Goal: Task Accomplishment & Management: Complete application form

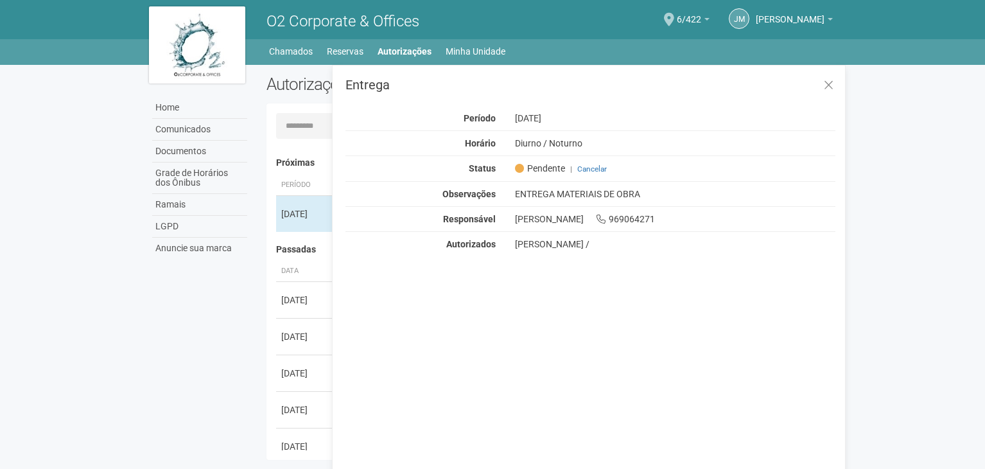
scroll to position [20, 0]
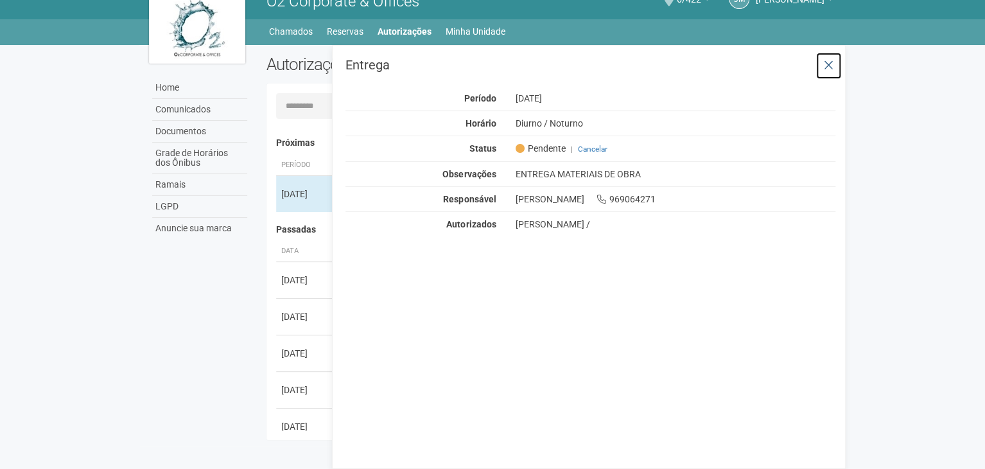
click at [822, 63] on button at bounding box center [828, 66] width 26 height 28
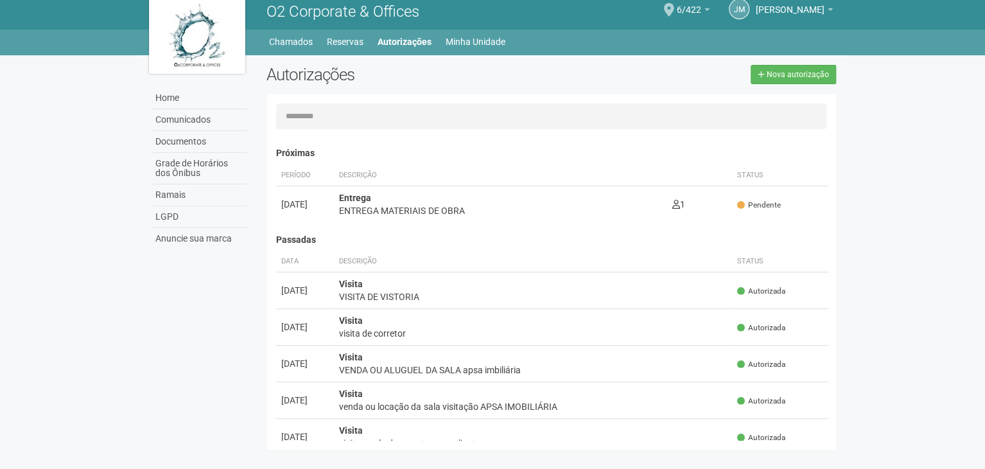
scroll to position [0, 0]
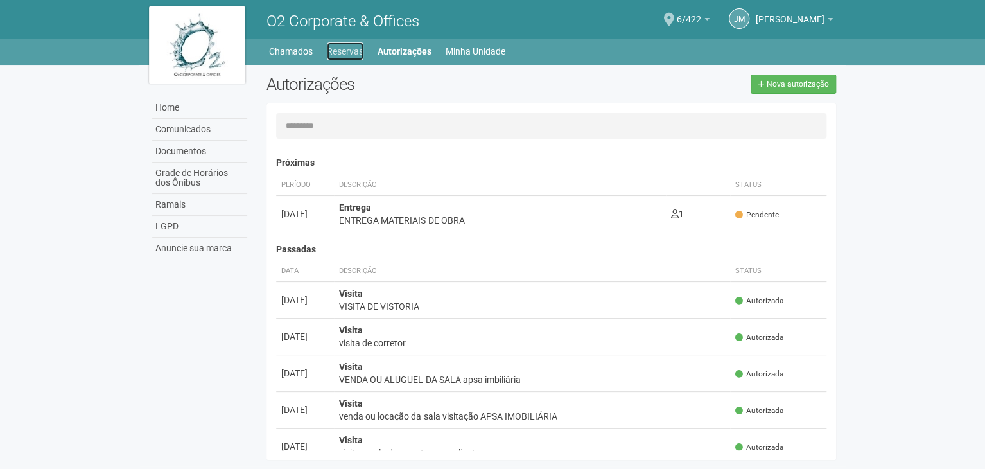
click at [352, 51] on link "Reservas" at bounding box center [345, 51] width 37 height 18
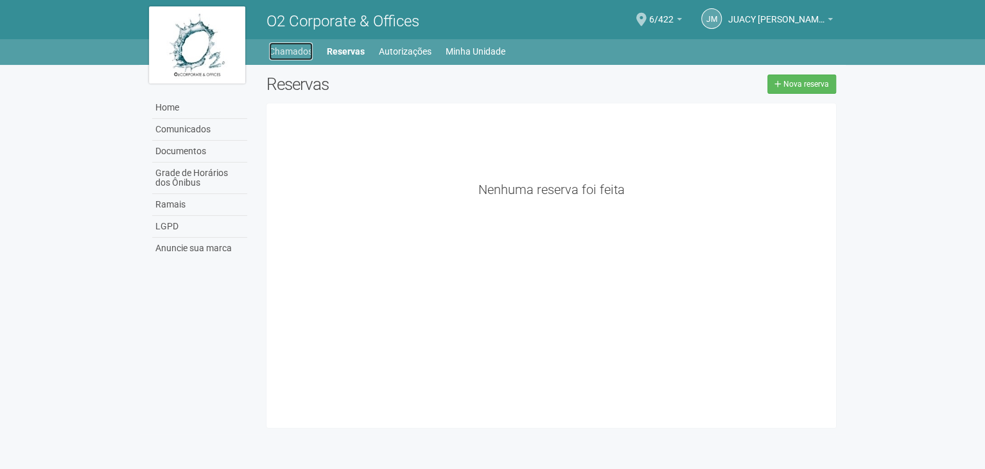
click at [291, 50] on link "Chamados" at bounding box center [291, 51] width 44 height 18
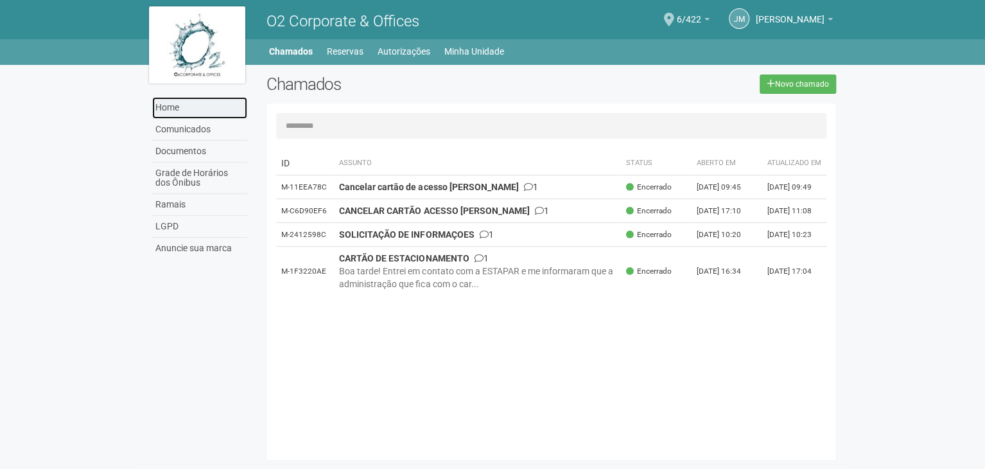
click at [170, 112] on link "Home" at bounding box center [199, 108] width 95 height 22
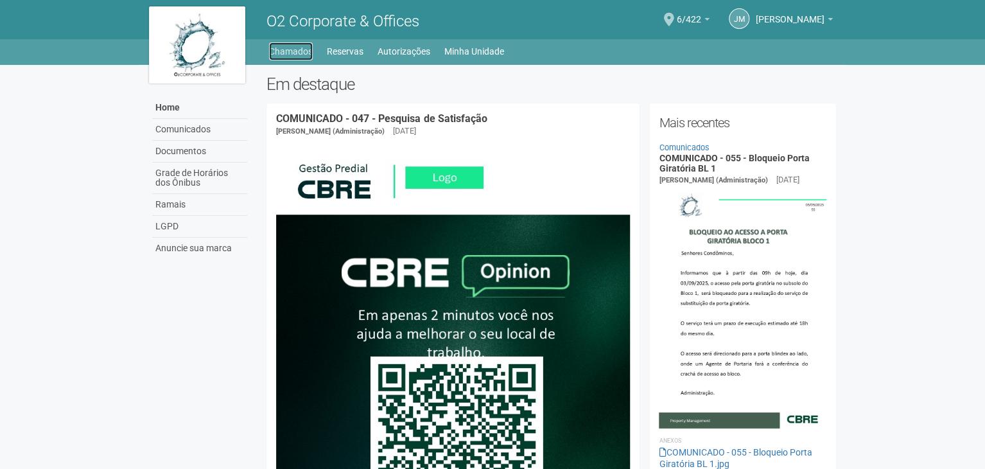
click at [303, 49] on link "Chamados" at bounding box center [291, 51] width 44 height 18
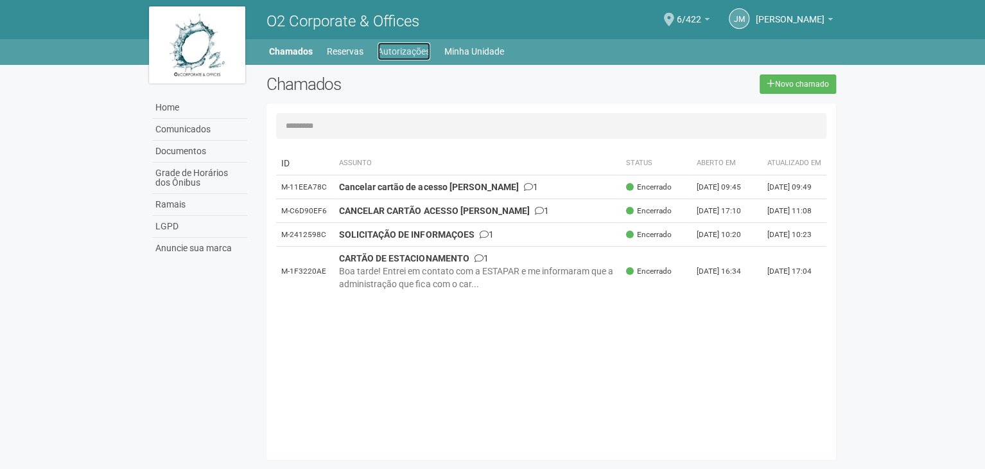
click at [390, 47] on link "Autorizações" at bounding box center [403, 51] width 53 height 18
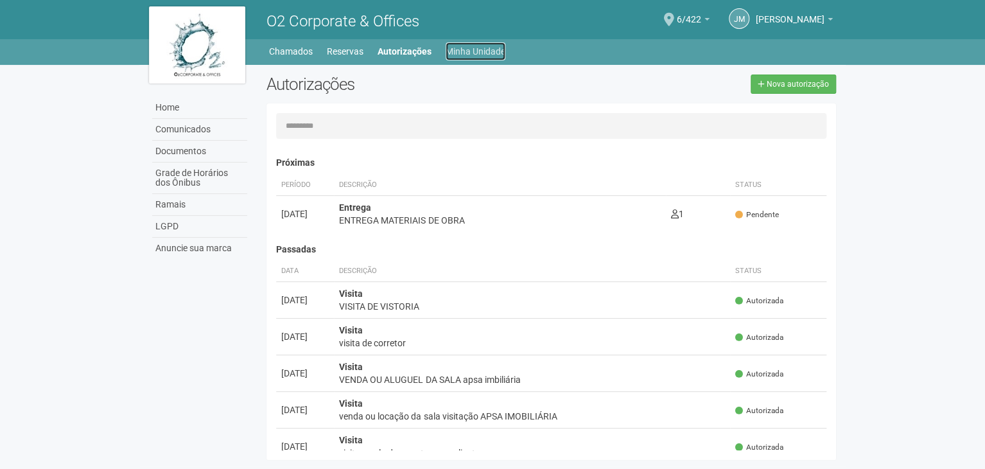
click at [469, 47] on link "Minha Unidade" at bounding box center [475, 51] width 60 height 18
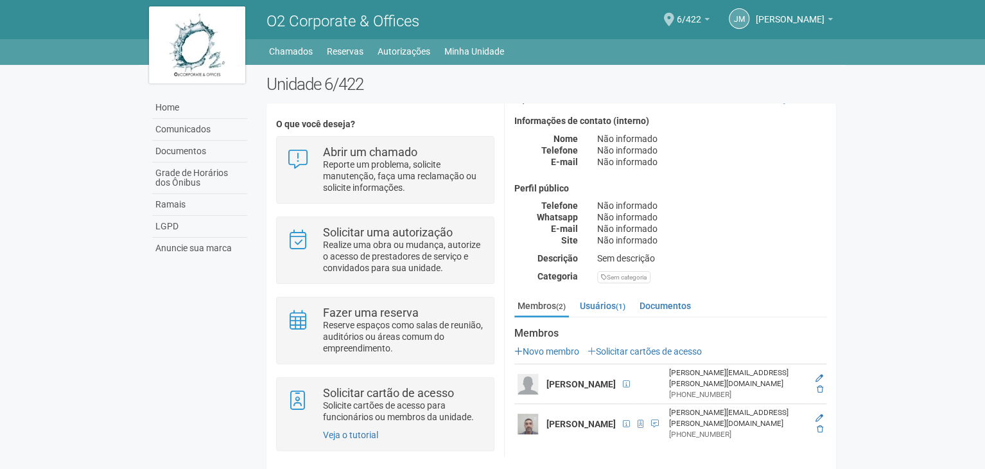
scroll to position [51, 0]
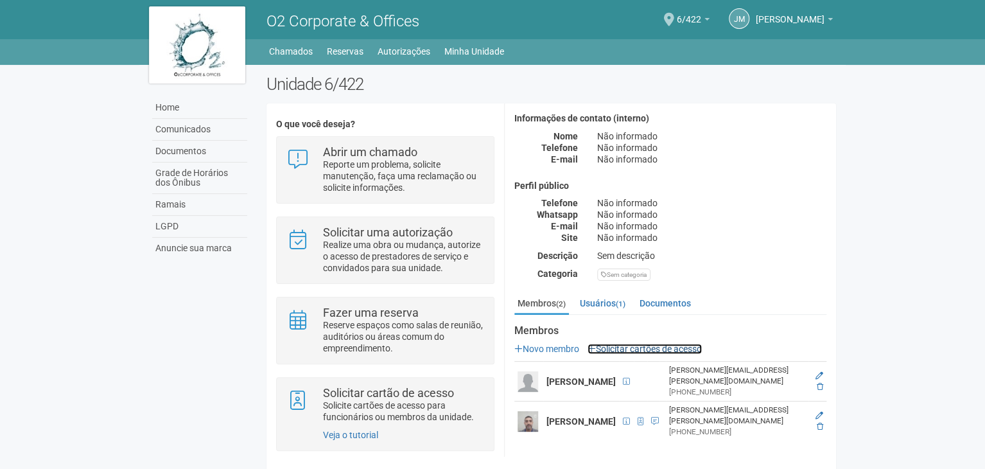
click at [648, 343] on link "Solicitar cartões de acesso" at bounding box center [644, 348] width 114 height 10
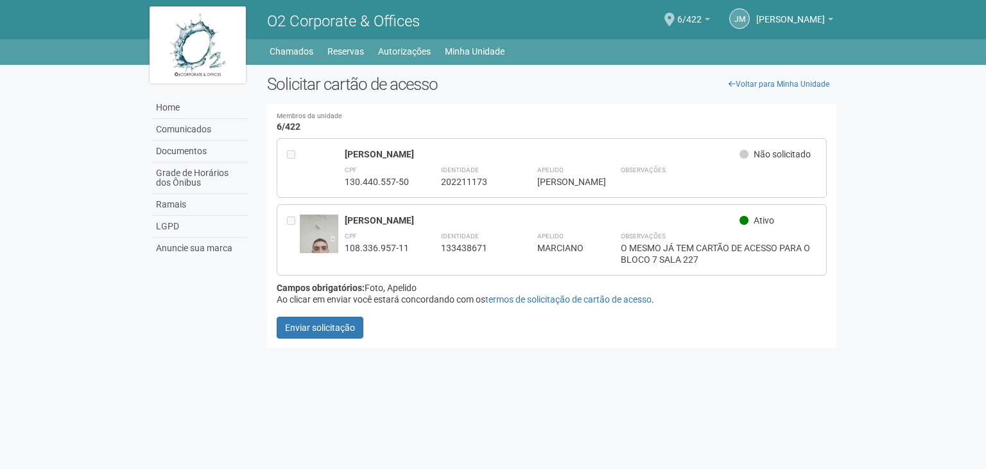
click at [538, 178] on div "DENNIS" at bounding box center [562, 182] width 51 height 12
click at [378, 138] on div "DENNIS GOMES DA SILVA Não solicitado CPF 130.440.557-50 Identidade 202211173 Ap…" at bounding box center [552, 168] width 550 height 60
click at [766, 79] on link "Voltar para Minha Unidade" at bounding box center [778, 83] width 115 height 19
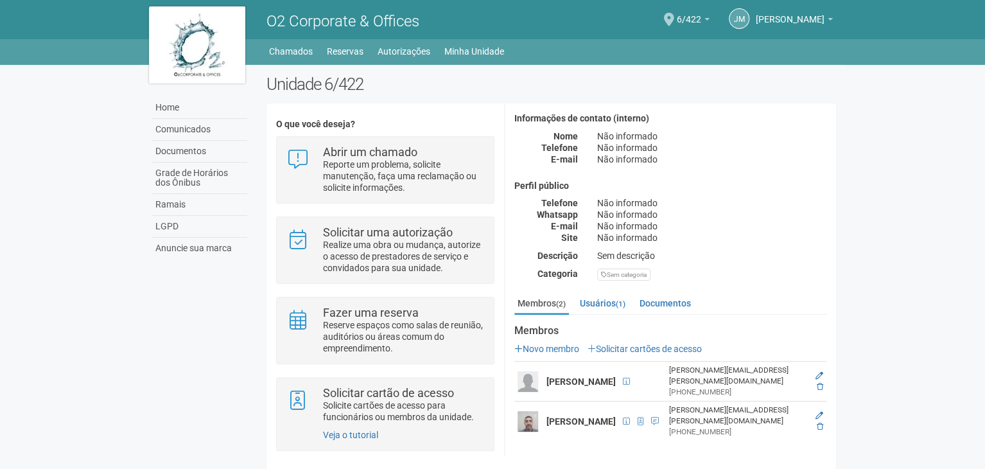
scroll to position [51, 0]
click at [818, 372] on icon at bounding box center [819, 376] width 8 height 8
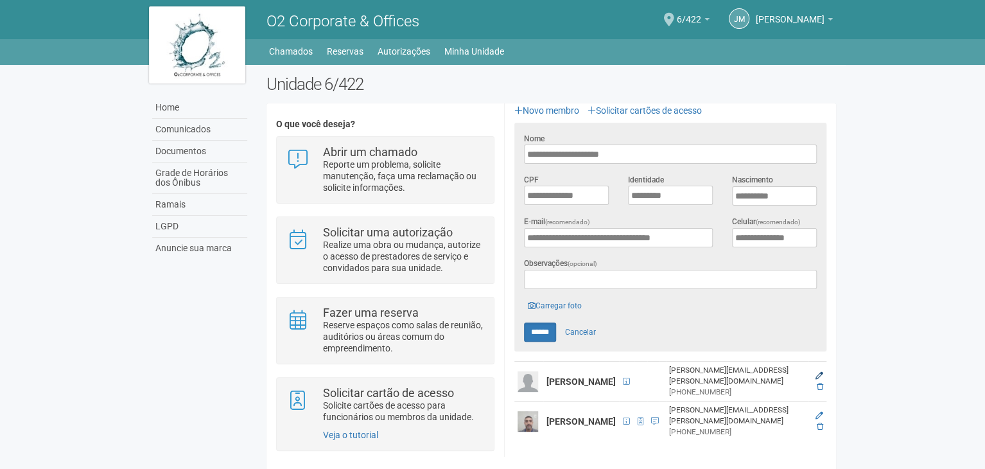
scroll to position [288, 0]
click at [555, 298] on link "Carregar foto" at bounding box center [555, 305] width 62 height 14
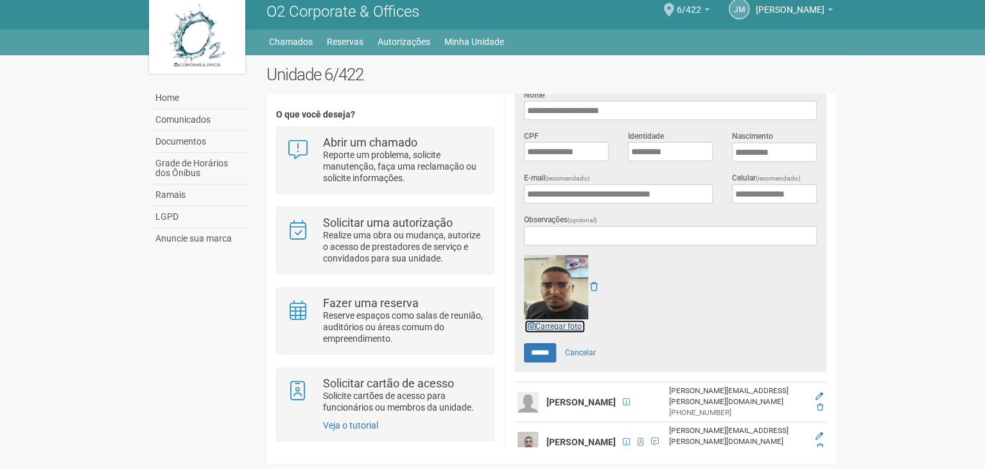
scroll to position [352, 0]
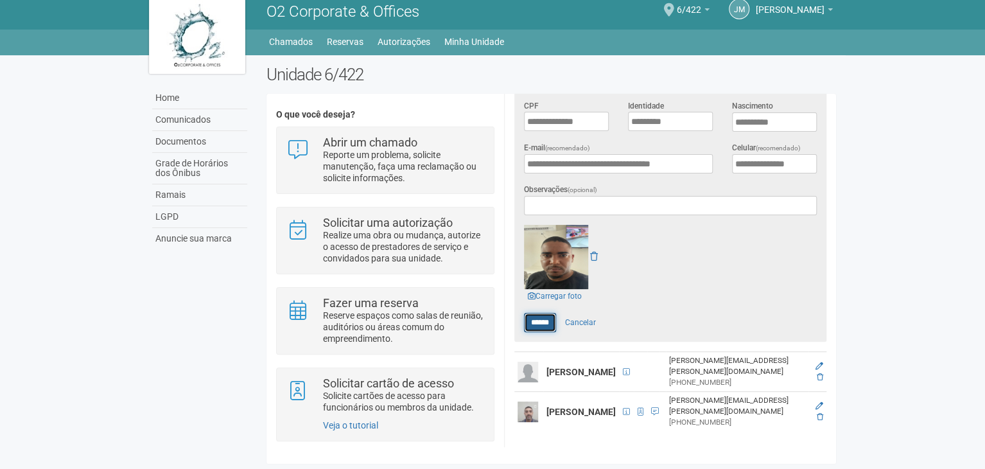
click at [540, 313] on input "******" at bounding box center [540, 322] width 32 height 19
type input "******"
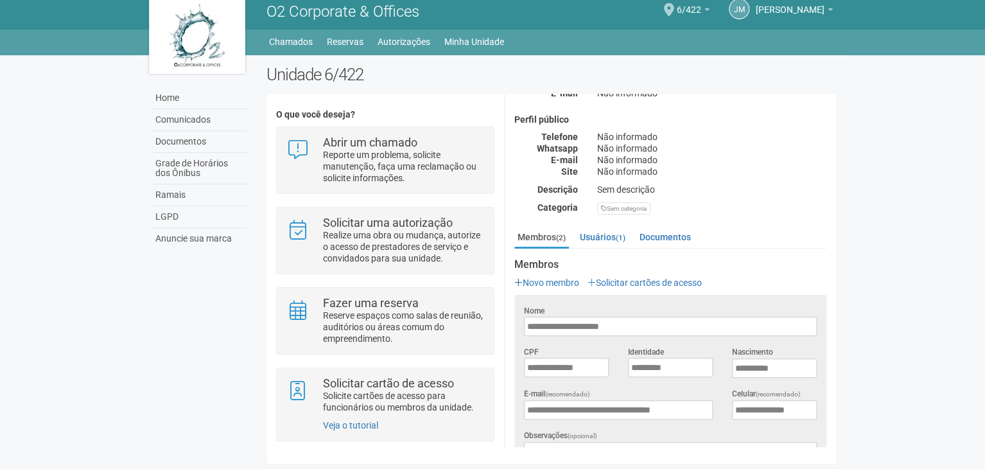
scroll to position [51, 0]
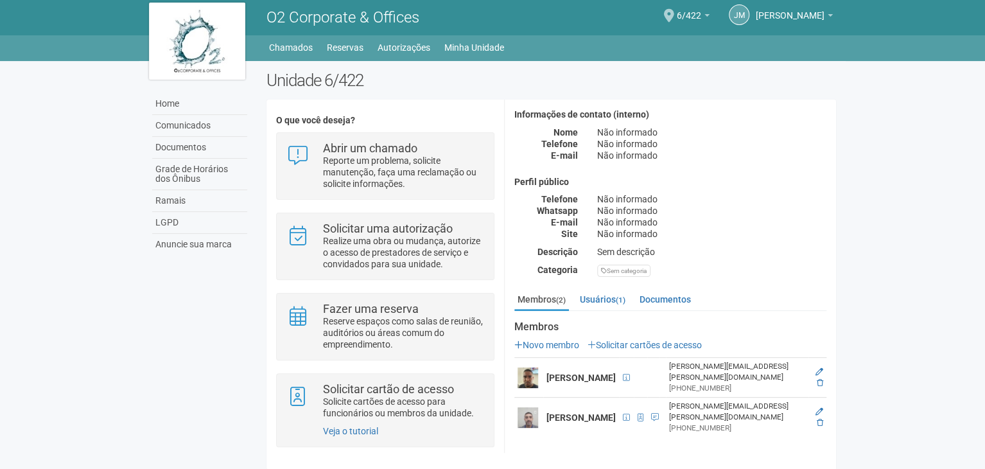
scroll to position [10, 0]
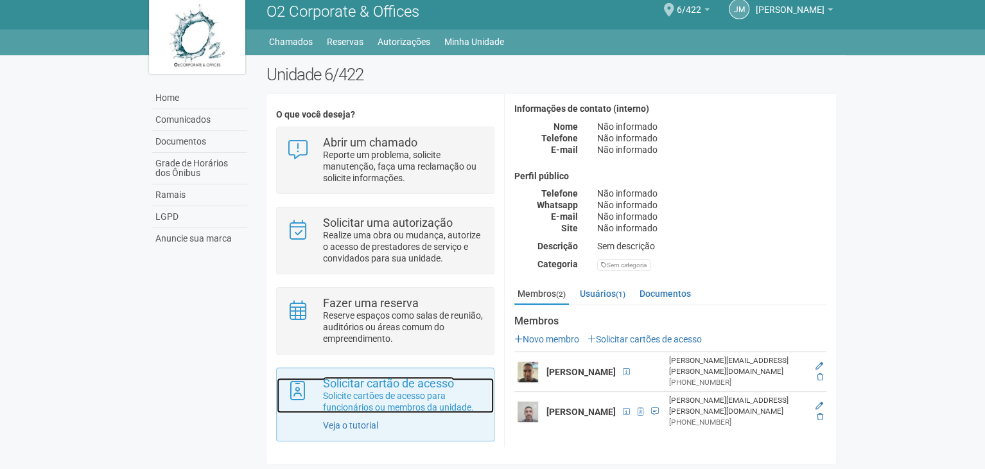
click at [394, 393] on p "Solicite cartões de acesso para funcionários ou membros da unidade." at bounding box center [403, 401] width 161 height 23
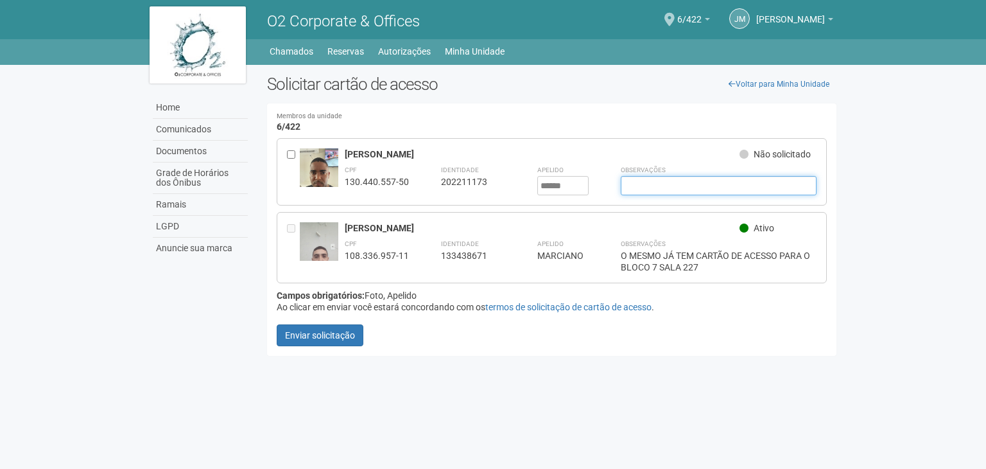
click at [634, 183] on input "text" at bounding box center [719, 185] width 196 height 19
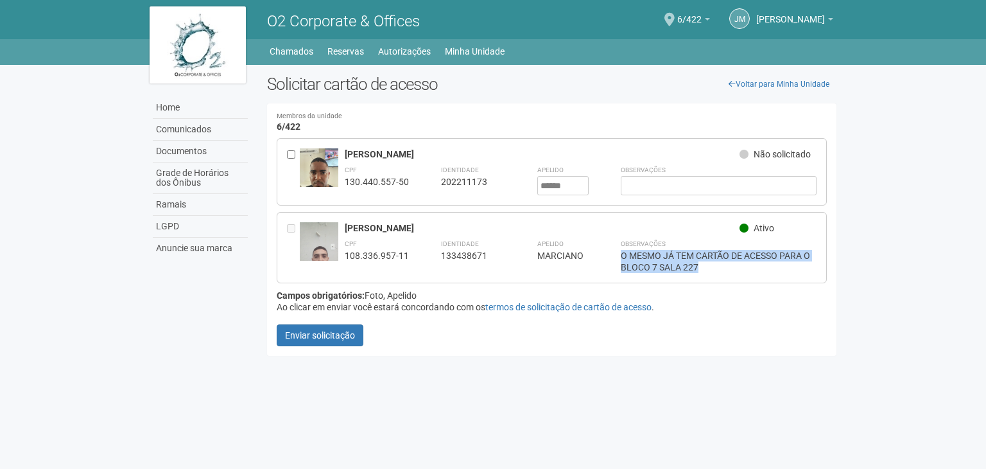
drag, startPoint x: 696, startPoint y: 265, endPoint x: 626, endPoint y: 260, distance: 70.1
click at [617, 253] on div "**********" at bounding box center [581, 255] width 472 height 36
copy div "O MESMO JÁ TEM CARTÃO DE ACESSO PARA O BLOCO 7 SALA 227"
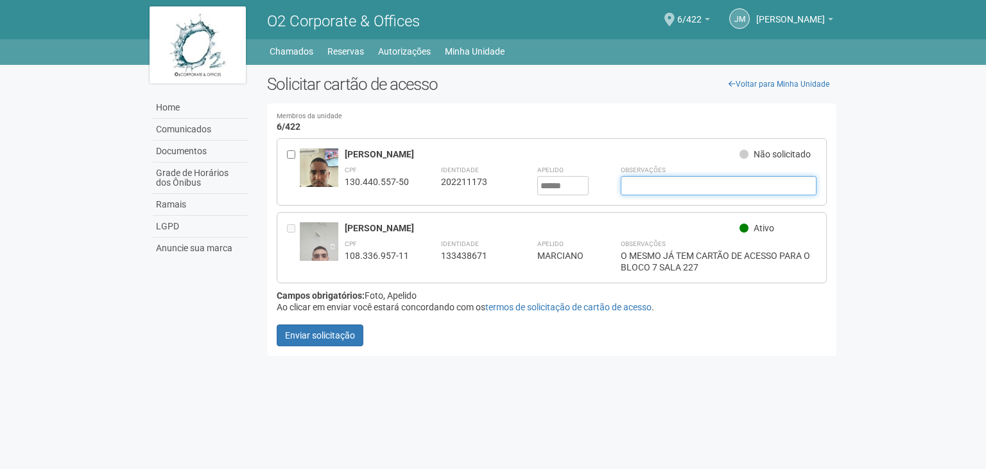
paste input "**********"
type input "**********"
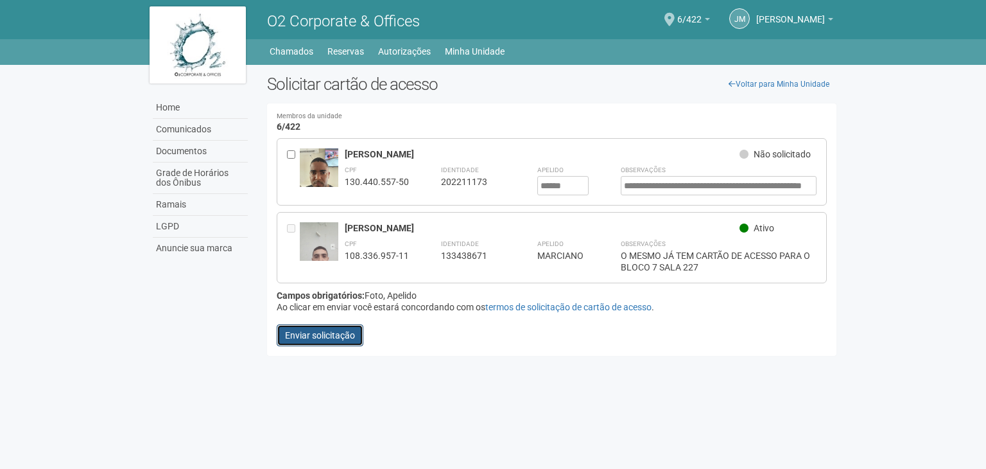
scroll to position [0, 0]
click at [300, 340] on button "Enviar solicitação" at bounding box center [320, 335] width 87 height 22
